Goal: Navigation & Orientation: Find specific page/section

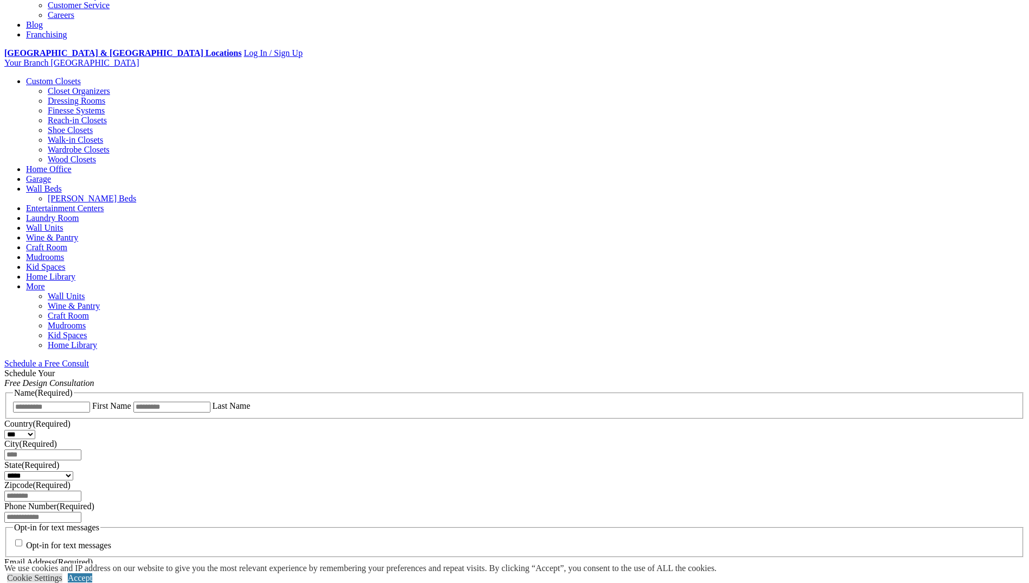
scroll to position [362, 0]
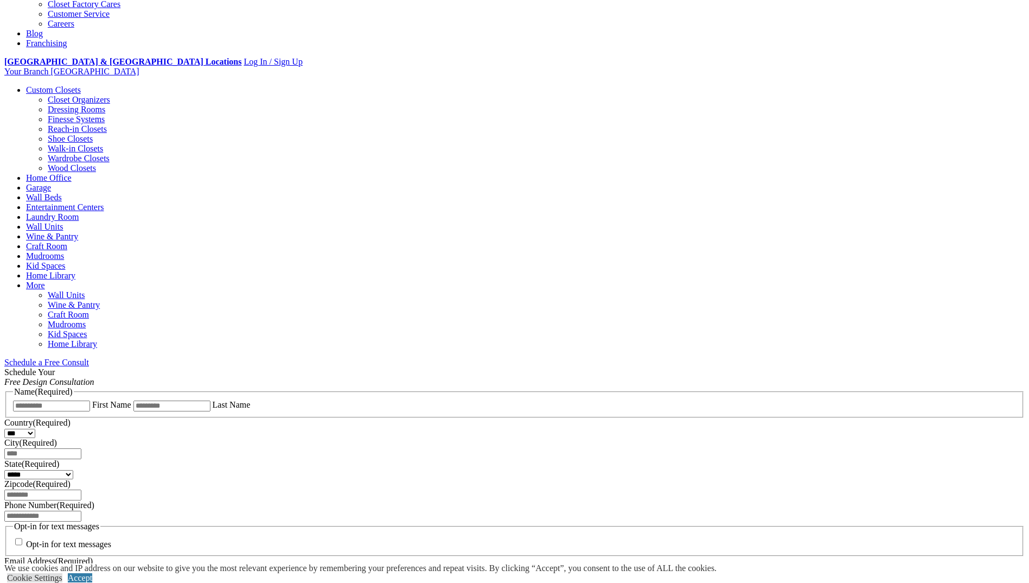
click at [103, 153] on link "Walk-in Closets" at bounding box center [75, 148] width 55 height 9
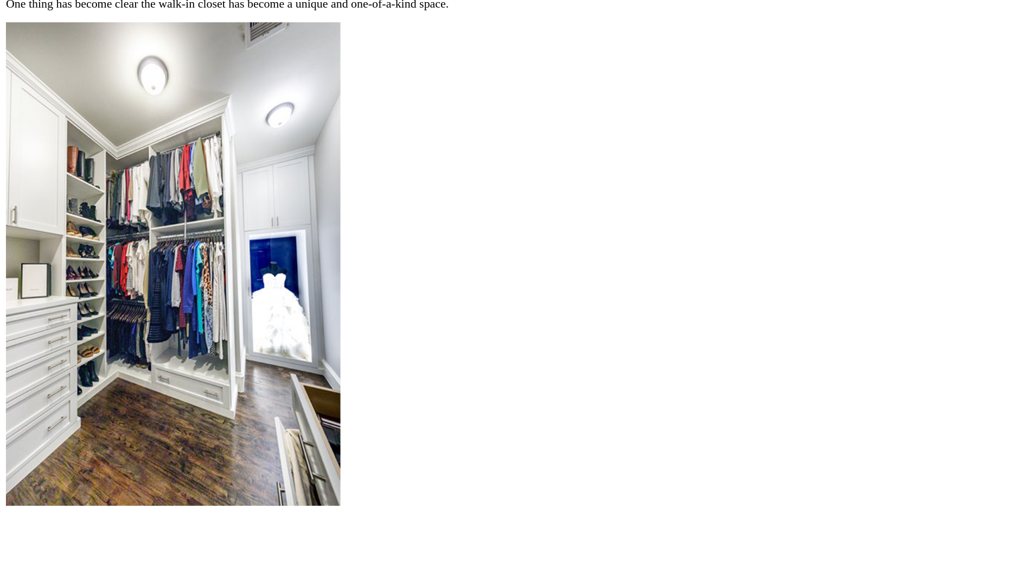
scroll to position [1306, 0]
